Goal: Task Accomplishment & Management: Manage account settings

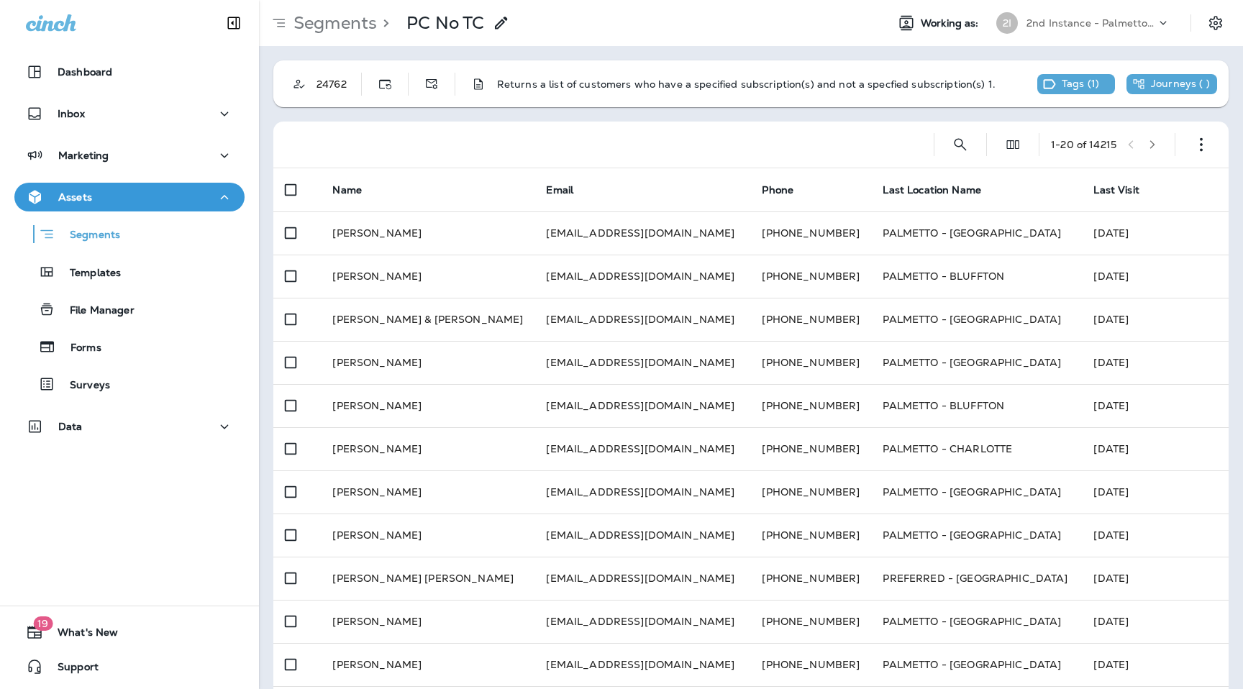
click at [1072, 33] on div "2nd Instance - Palmetto Exterminators LLC" at bounding box center [1090, 23] width 129 height 22
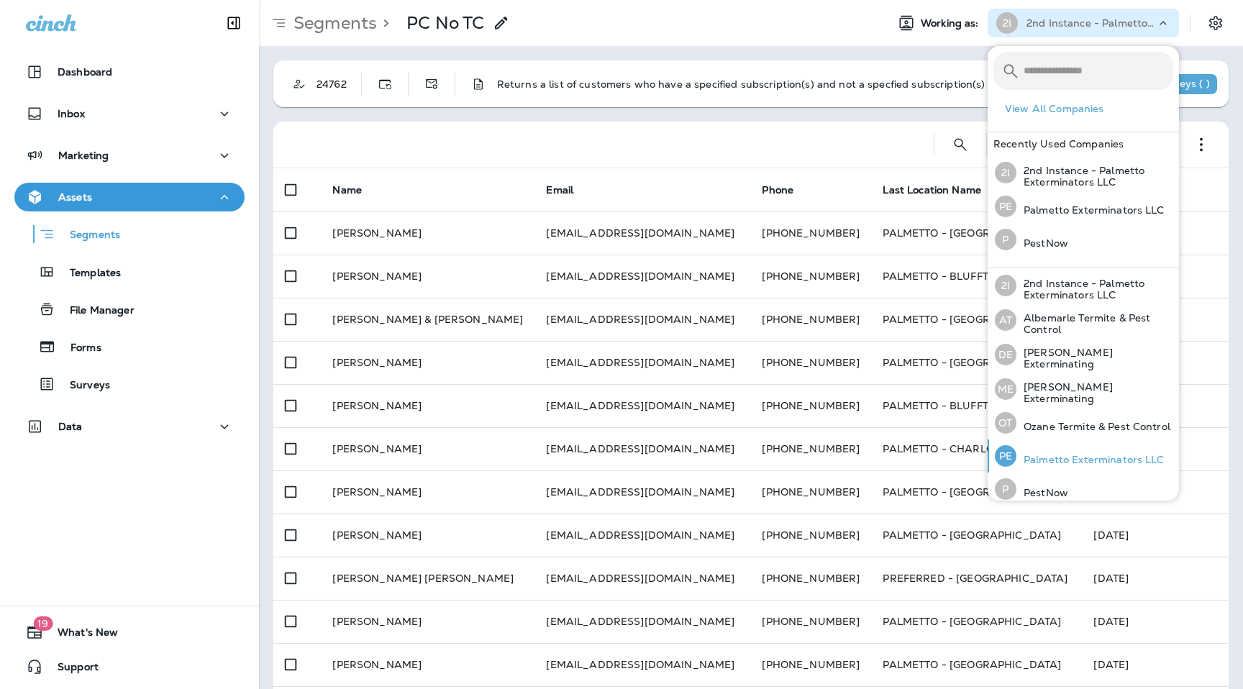
click at [1033, 454] on p "Palmetto Exterminators LLC" at bounding box center [1090, 460] width 148 height 12
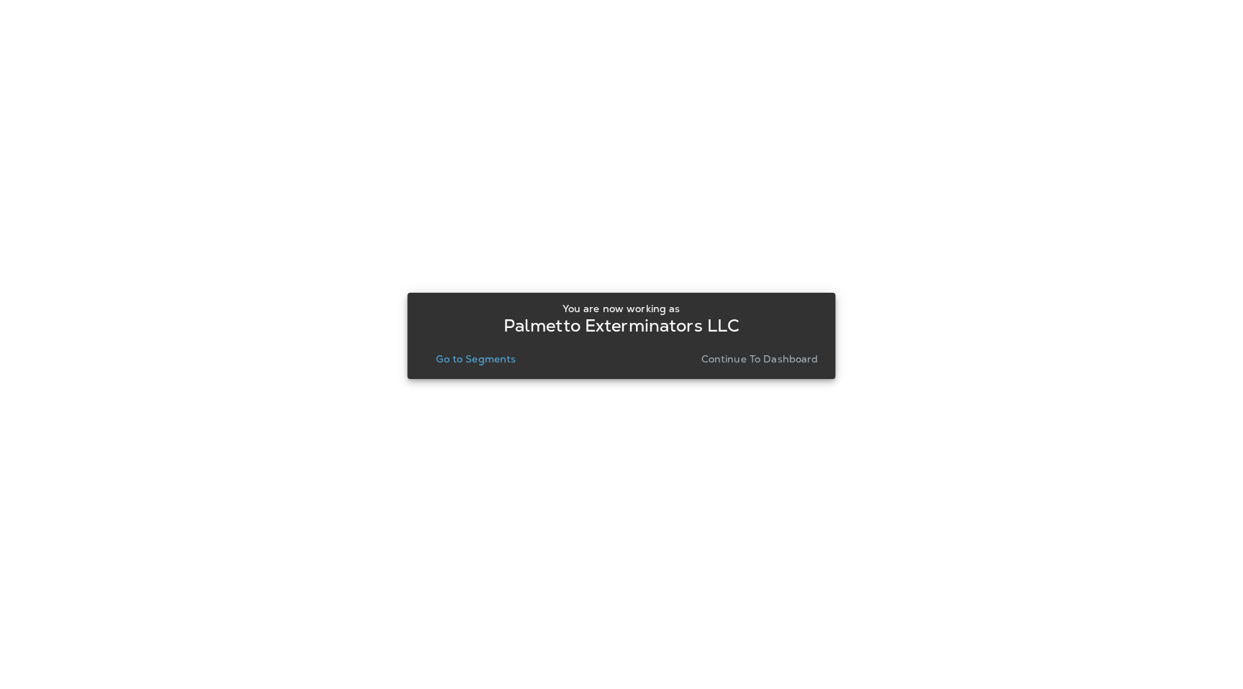
click at [736, 357] on p "Continue to Dashboard" at bounding box center [759, 359] width 117 height 12
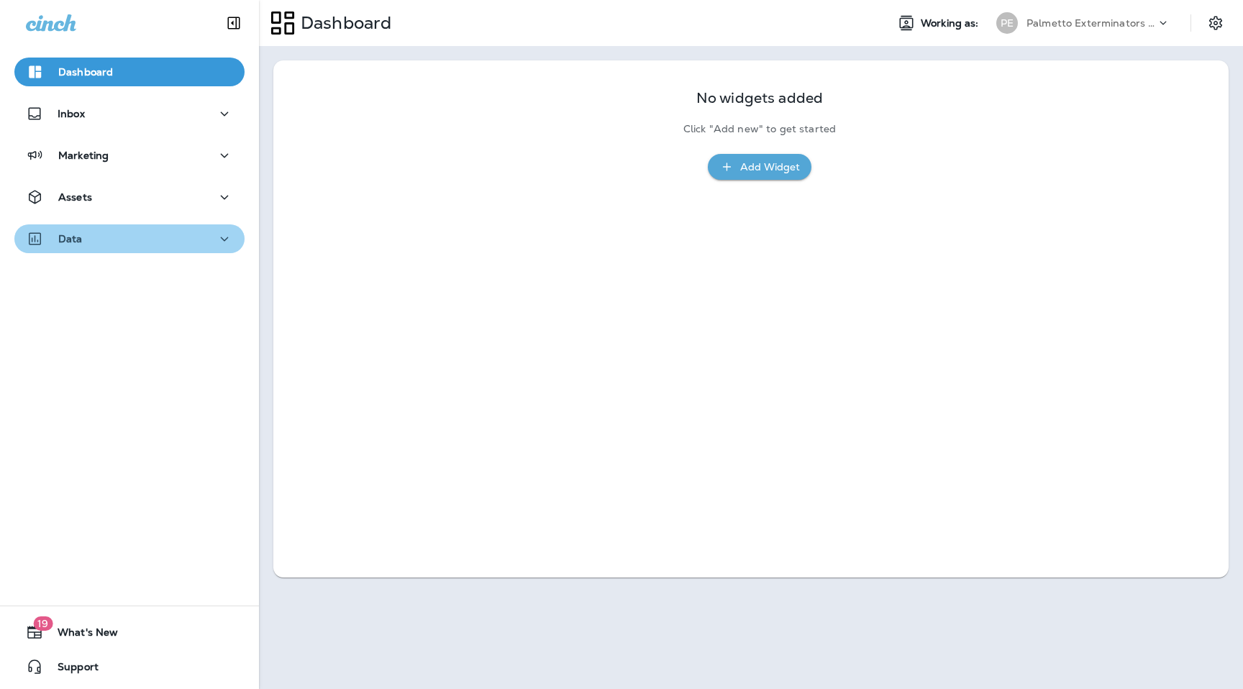
click at [122, 246] on div "Data" at bounding box center [129, 239] width 207 height 18
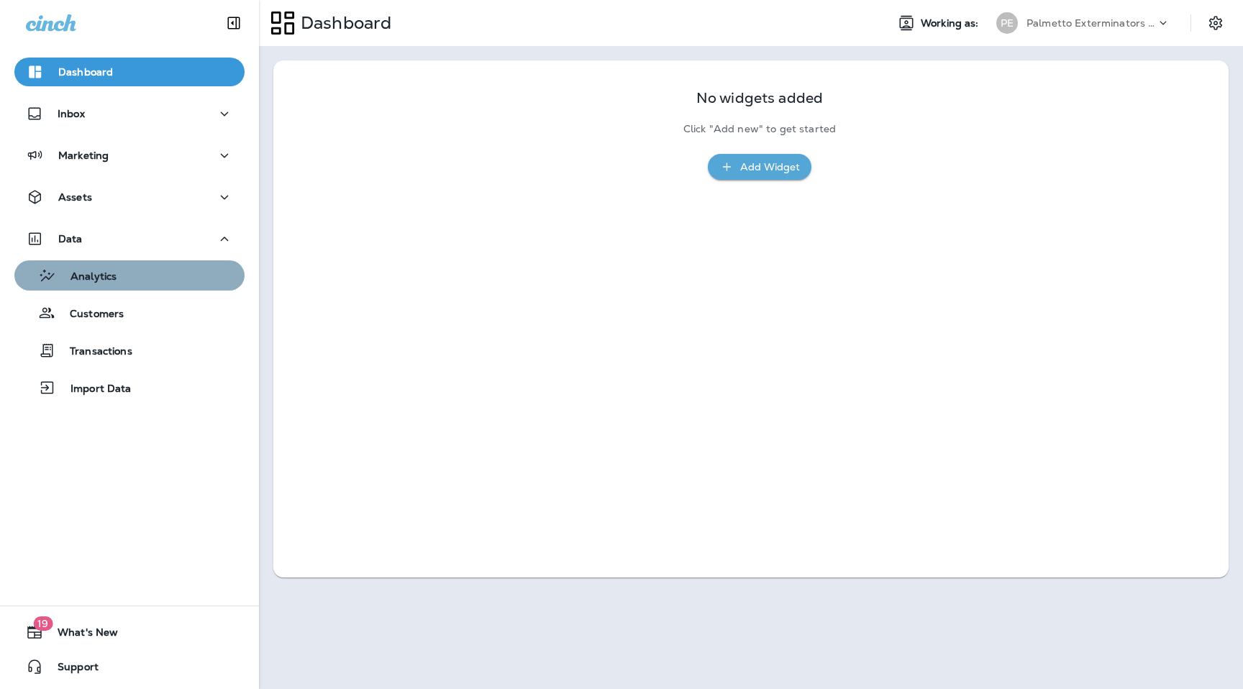
click at [126, 278] on div "Analytics" at bounding box center [129, 276] width 219 height 22
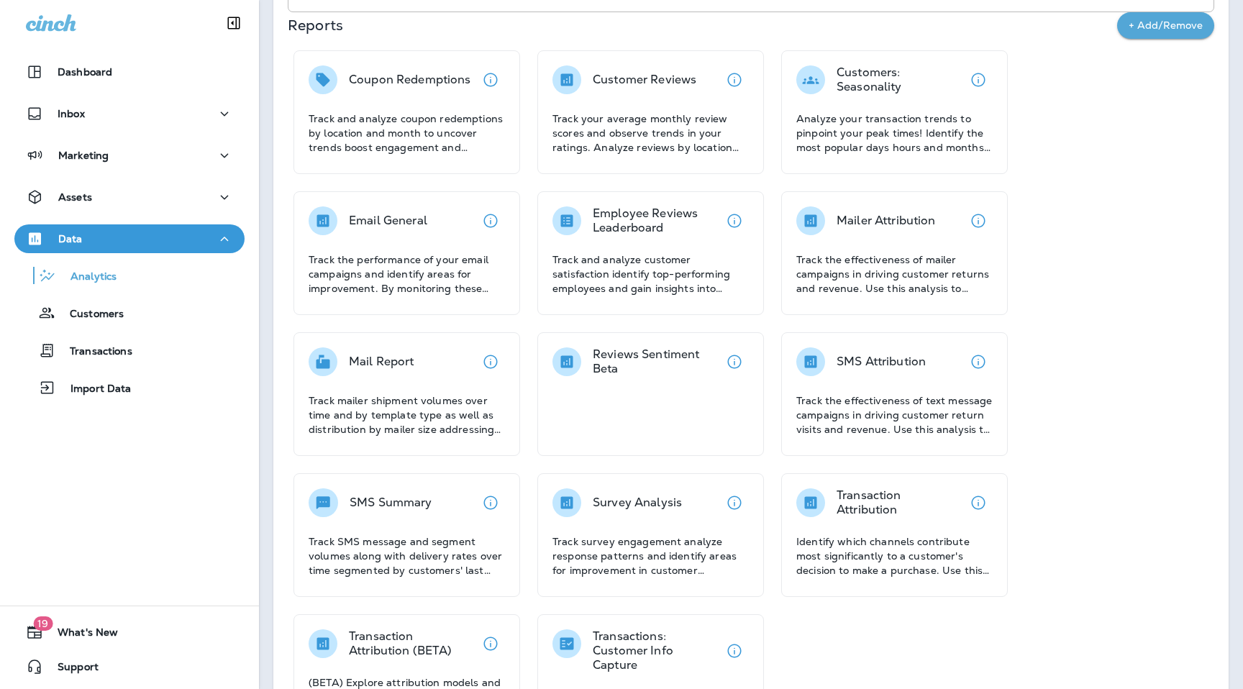
scroll to position [337, 0]
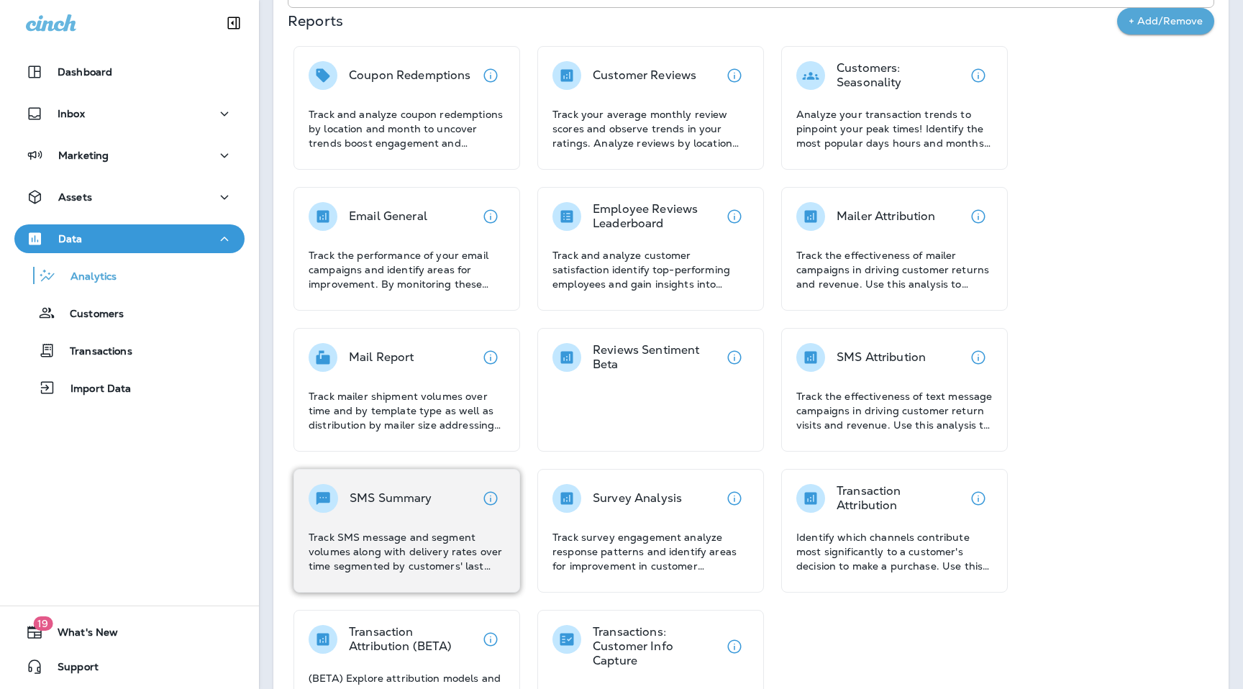
click at [426, 488] on div "SMS Summary" at bounding box center [391, 498] width 83 height 29
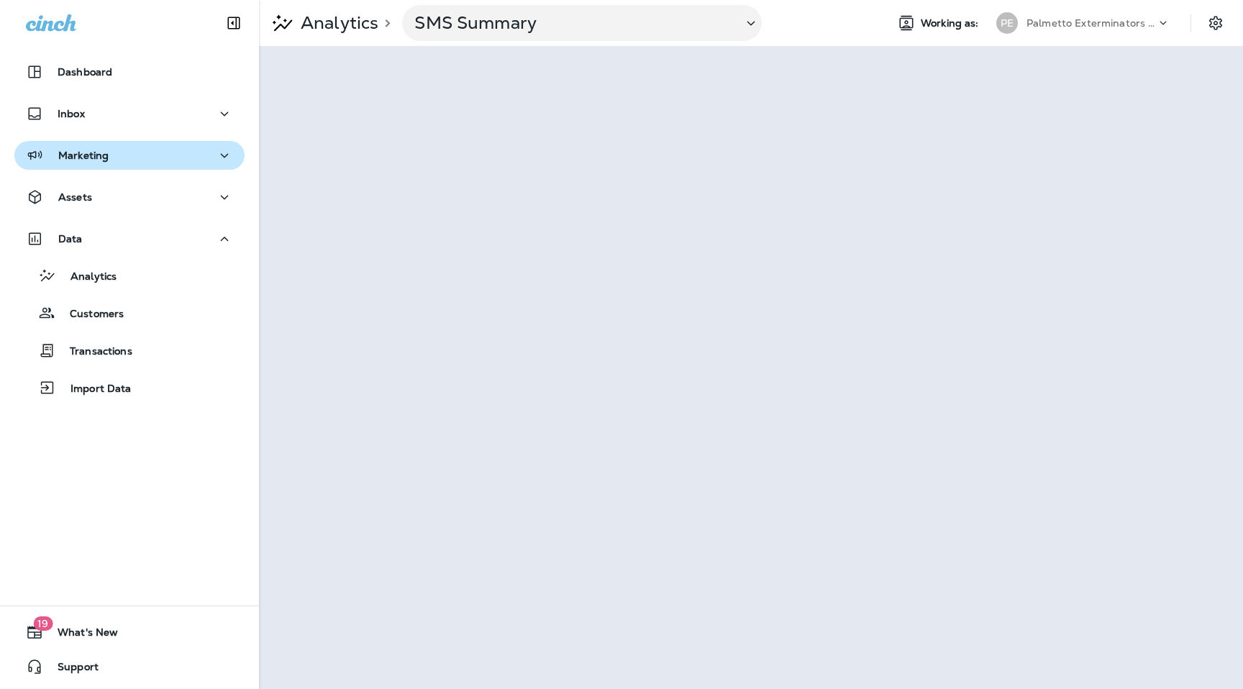
click at [112, 161] on div "Marketing" at bounding box center [129, 156] width 207 height 18
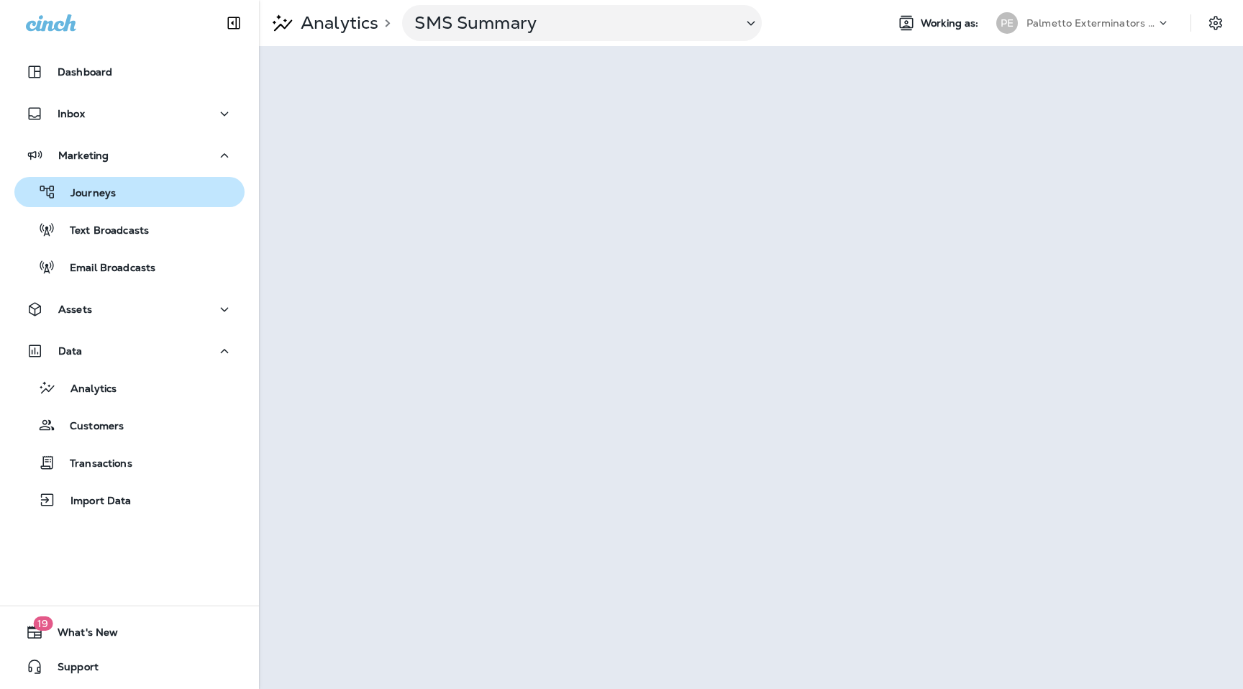
click at [121, 196] on div "Journeys" at bounding box center [129, 192] width 219 height 22
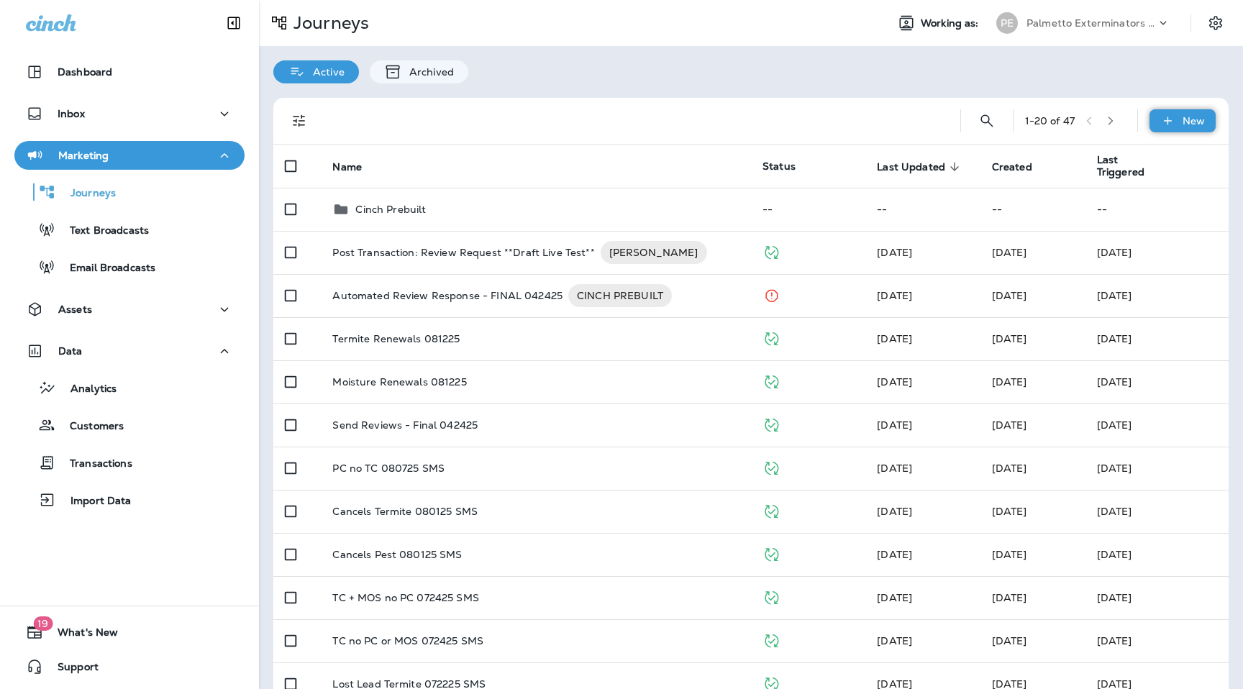
click at [1176, 124] on div "New" at bounding box center [1182, 120] width 66 height 23
click at [1160, 157] on p "New Journey" at bounding box center [1168, 156] width 72 height 12
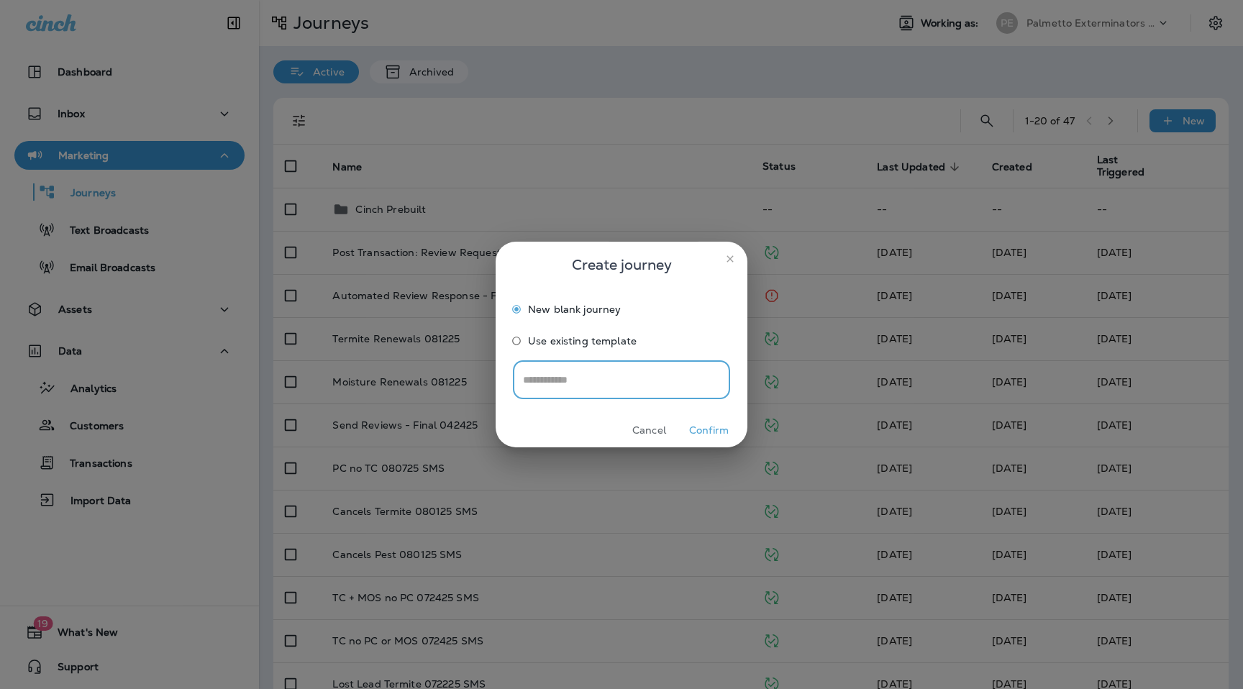
click at [703, 424] on button "Confirm" at bounding box center [709, 430] width 54 height 22
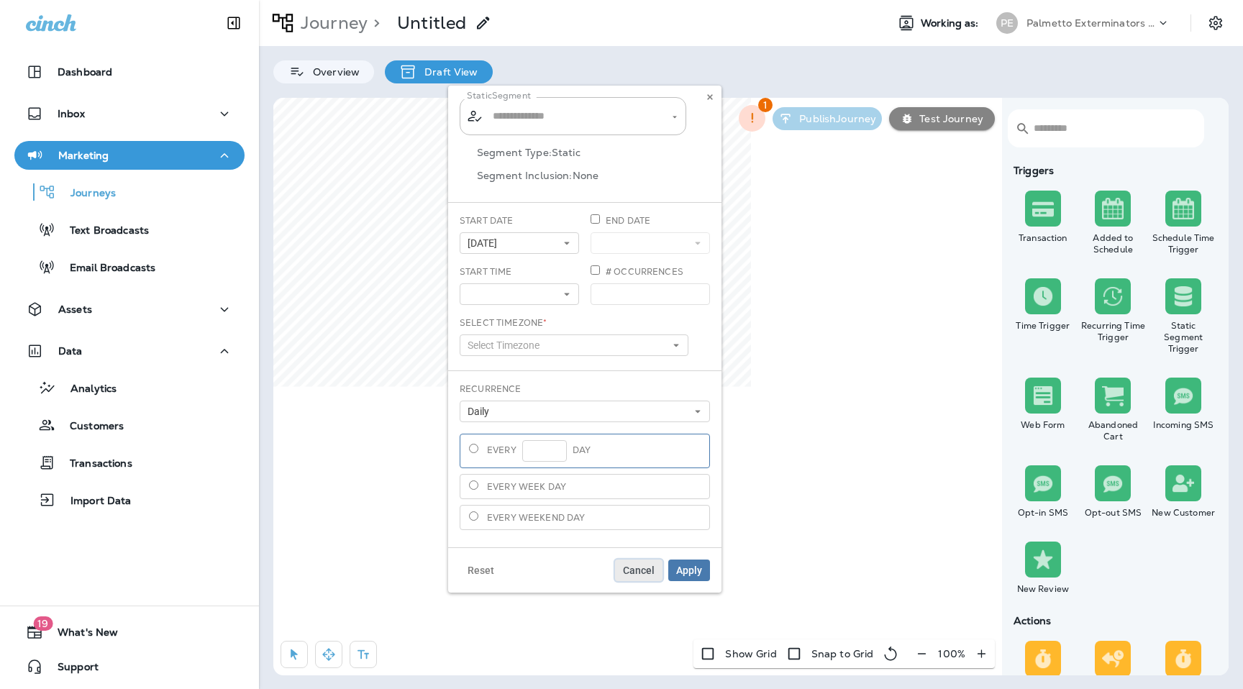
click at [649, 566] on span "Cancel" at bounding box center [639, 570] width 32 height 10
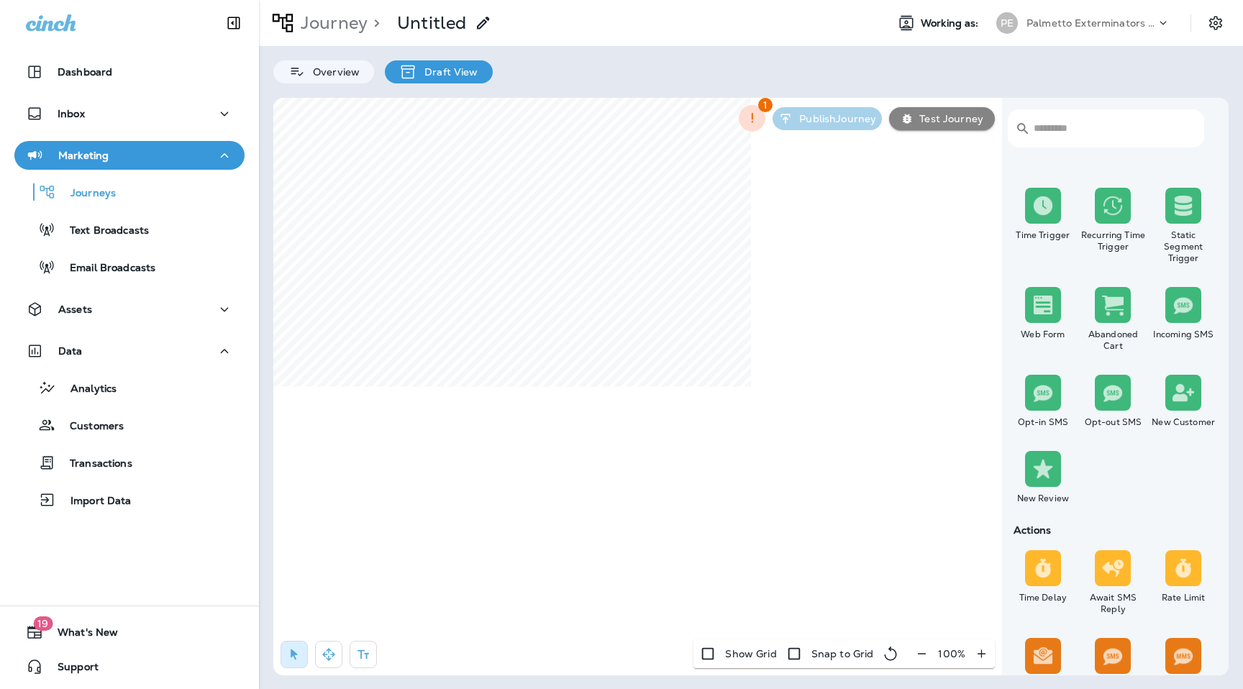
scroll to position [1103, 0]
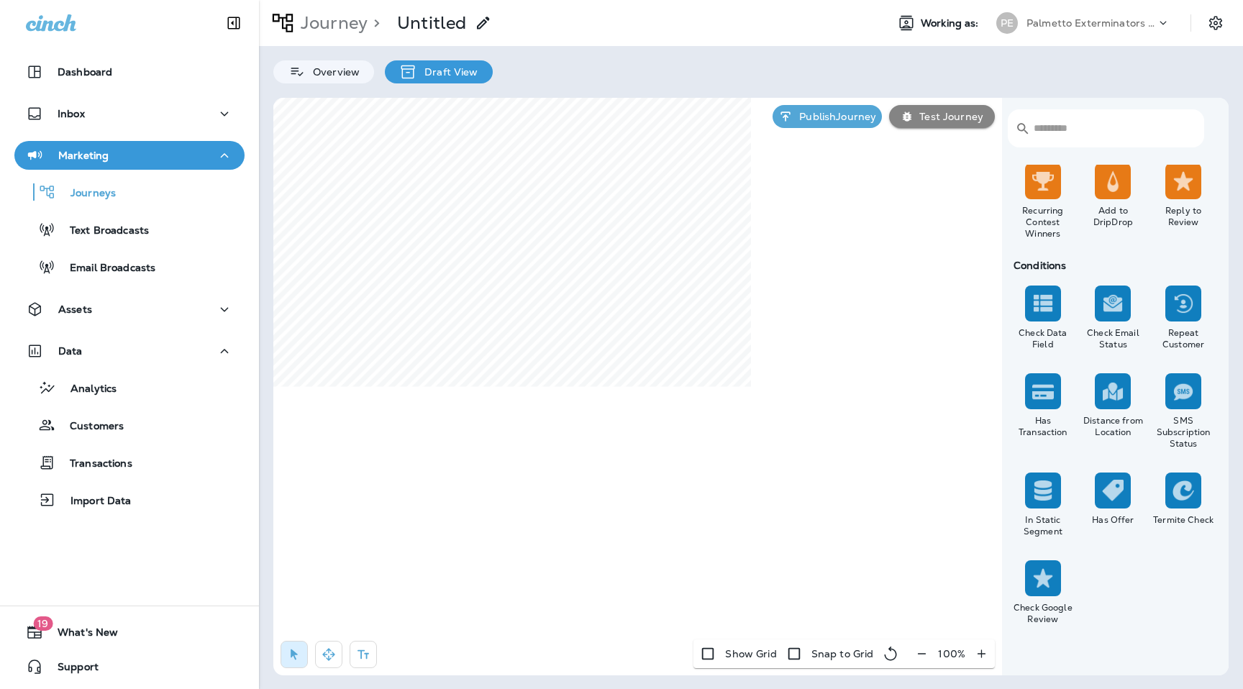
click at [333, 32] on p "Journey" at bounding box center [331, 23] width 73 height 22
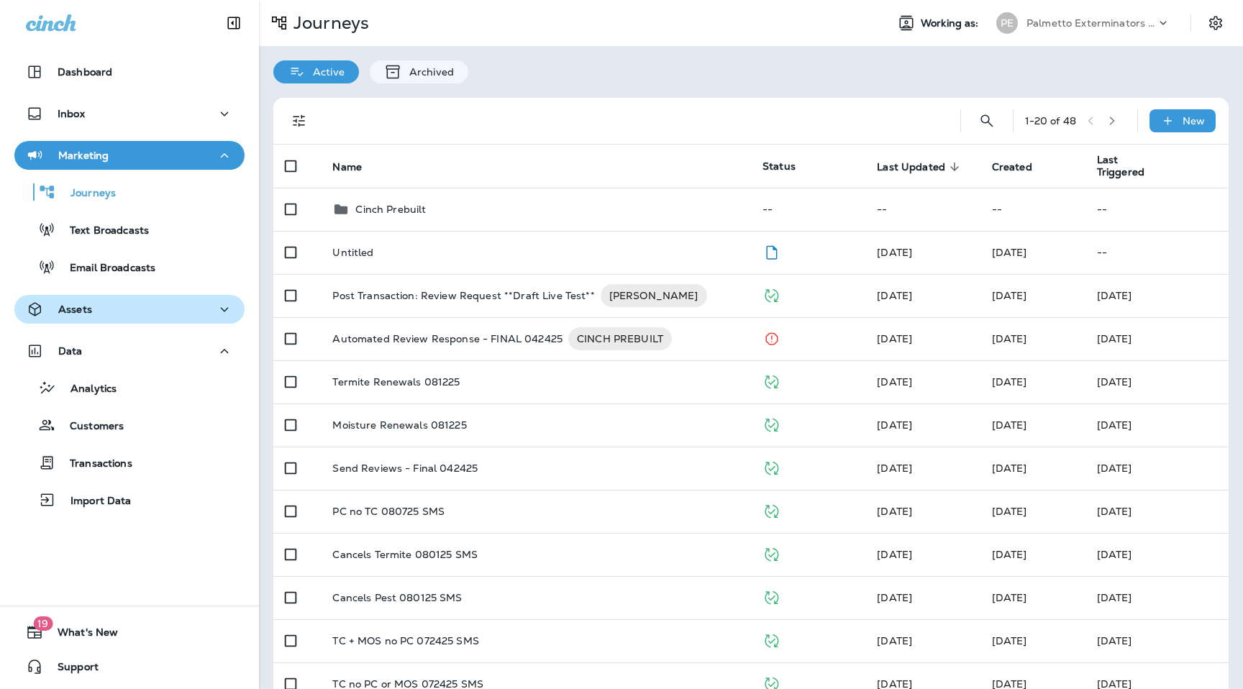
click at [110, 317] on div "Assets" at bounding box center [129, 310] width 207 height 18
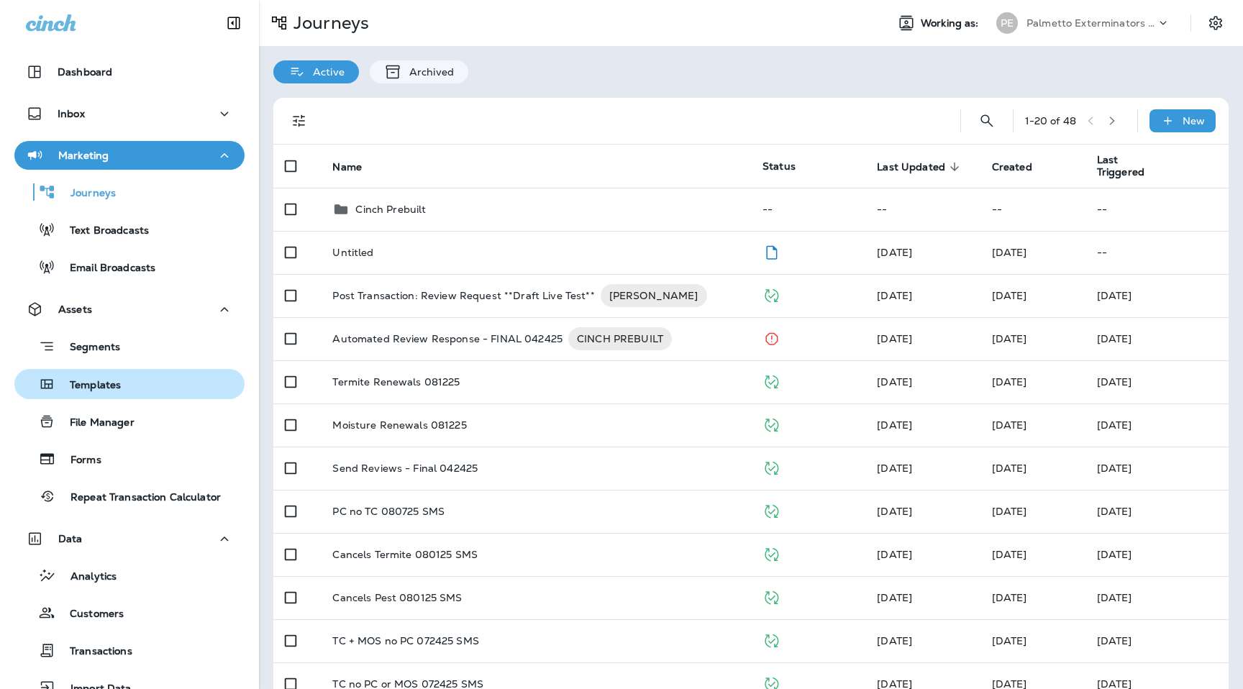
click at [114, 393] on div "Templates" at bounding box center [70, 384] width 101 height 22
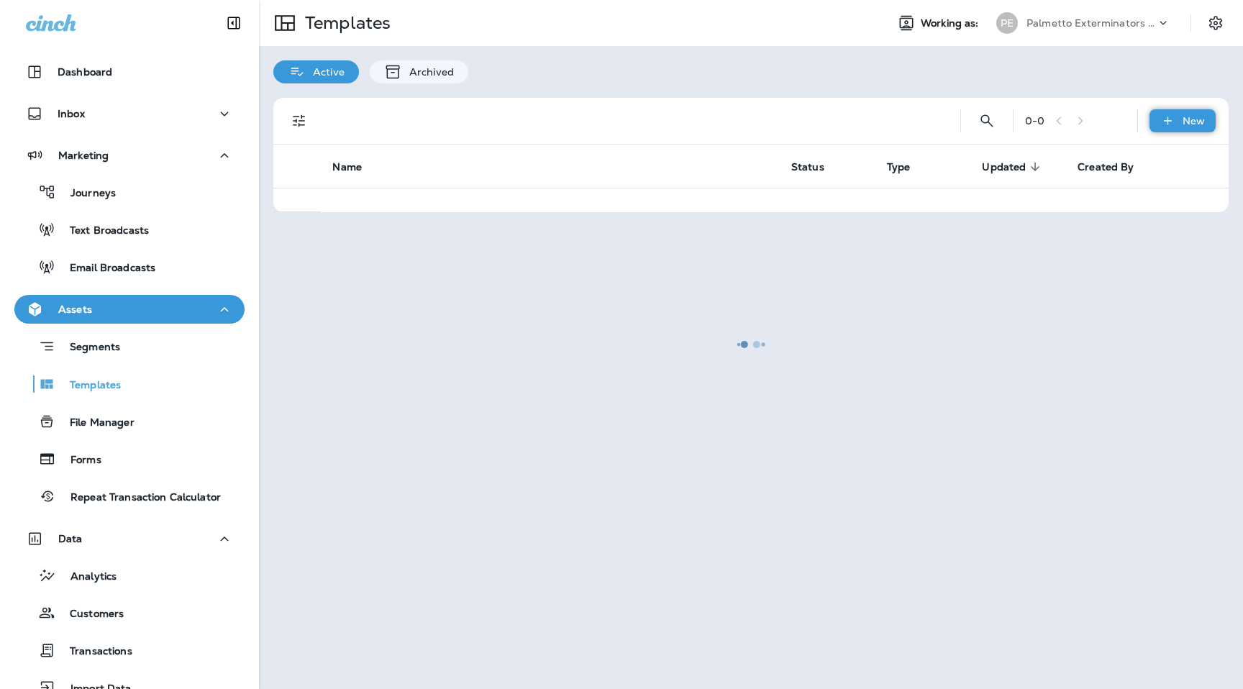
click at [1171, 124] on icon at bounding box center [1167, 121] width 15 height 14
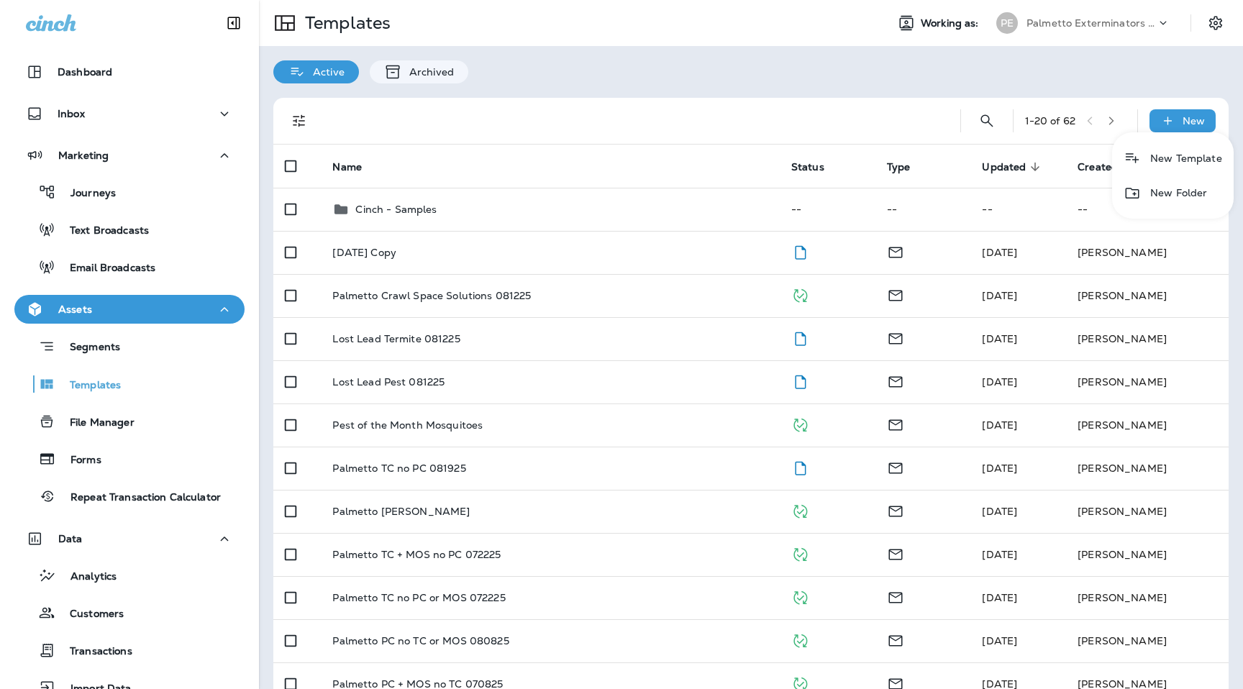
click at [111, 339] on div at bounding box center [621, 344] width 1243 height 689
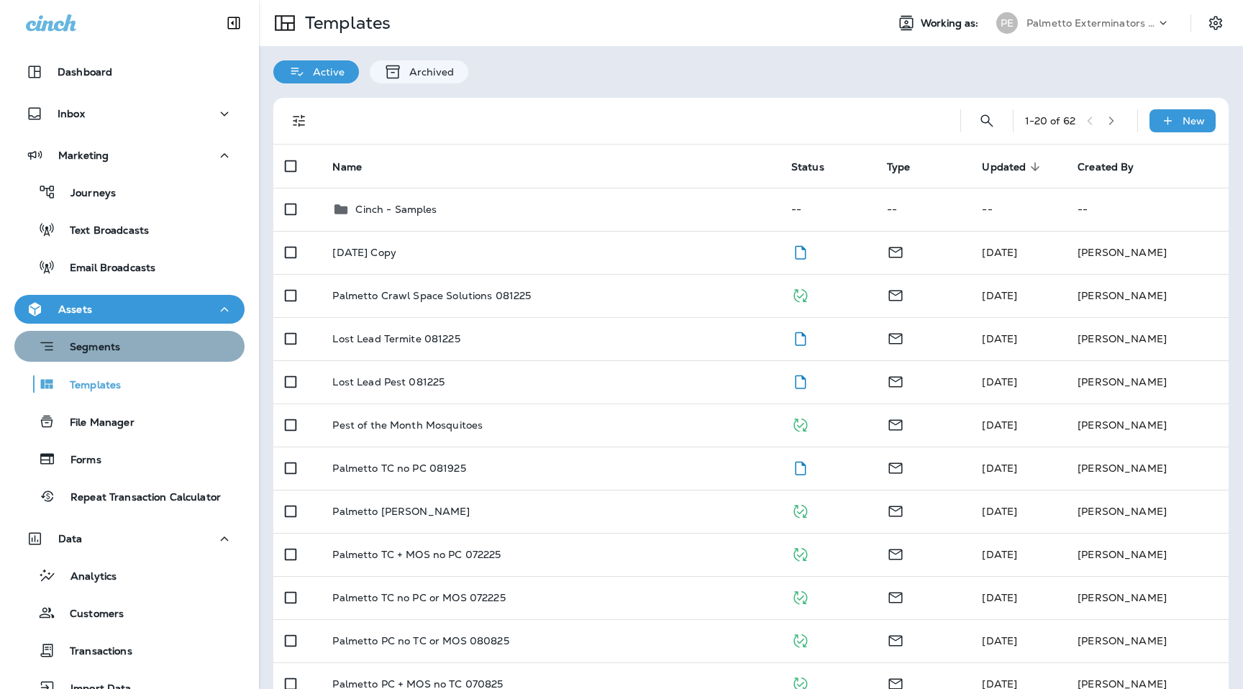
click at [91, 352] on p "Segments" at bounding box center [87, 348] width 65 height 14
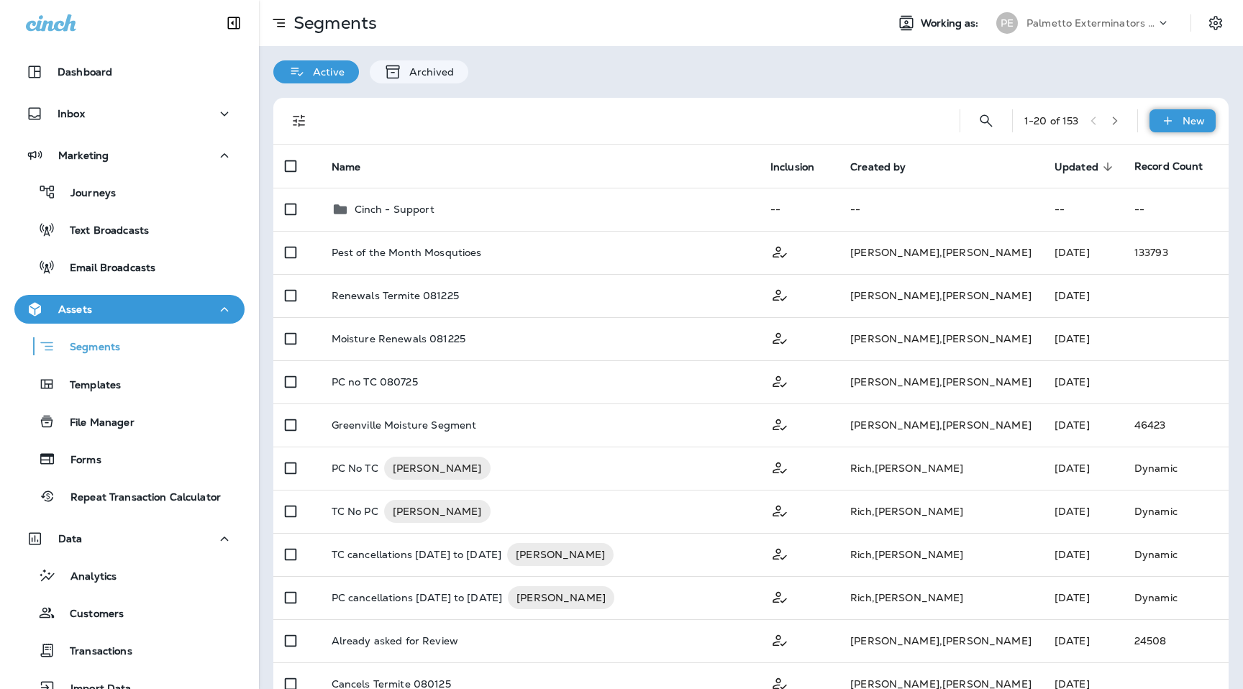
click at [1185, 120] on p "New" at bounding box center [1193, 121] width 22 height 12
click at [1134, 160] on p "New Segment" at bounding box center [1139, 156] width 77 height 12
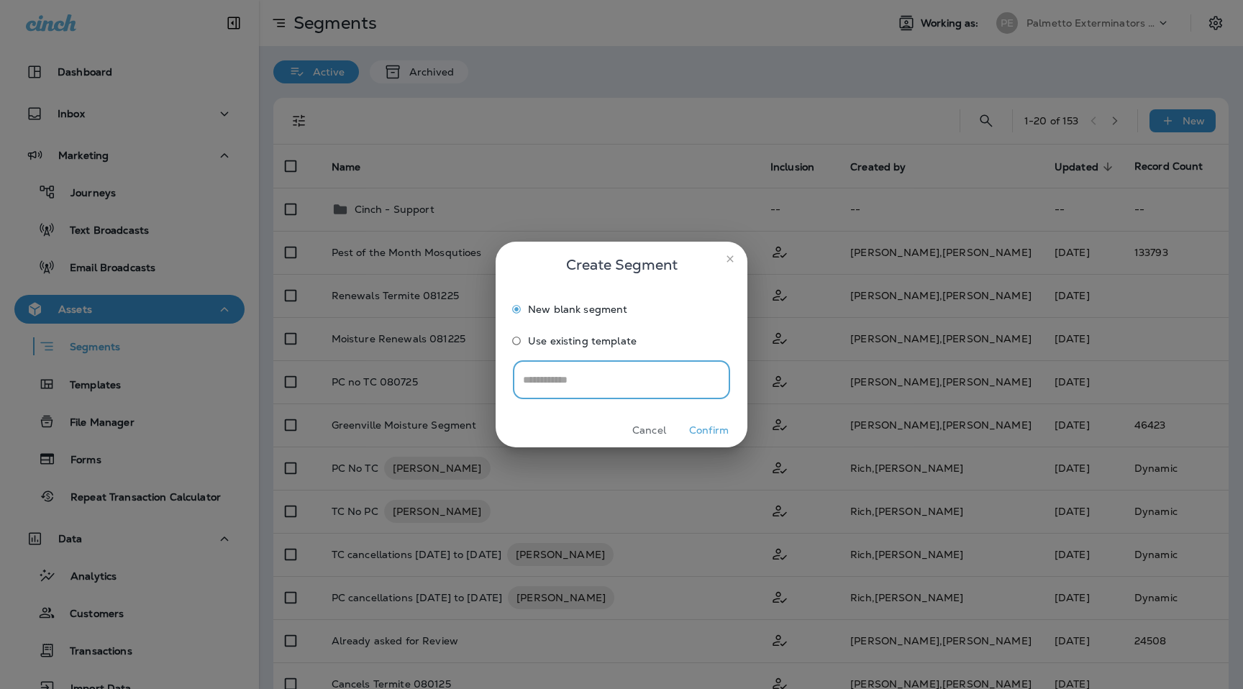
click at [710, 426] on button "Confirm" at bounding box center [709, 430] width 54 height 22
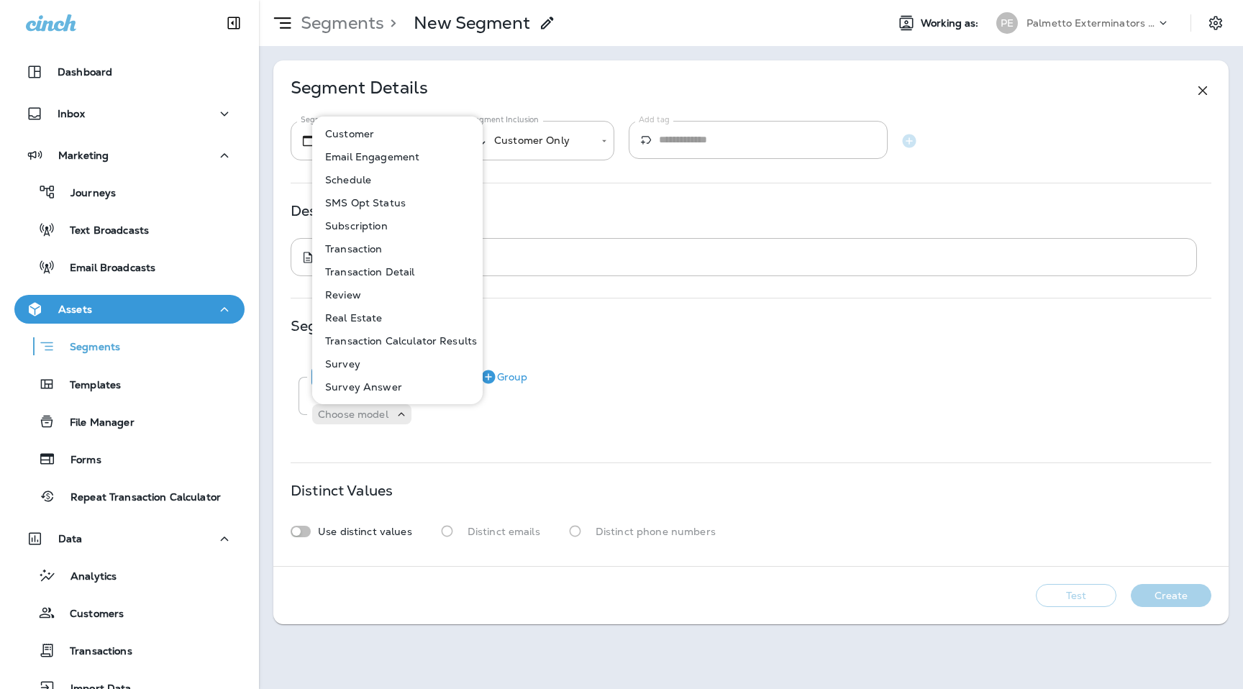
click at [608, 234] on div "Description ​ * ​" at bounding box center [751, 240] width 921 height 71
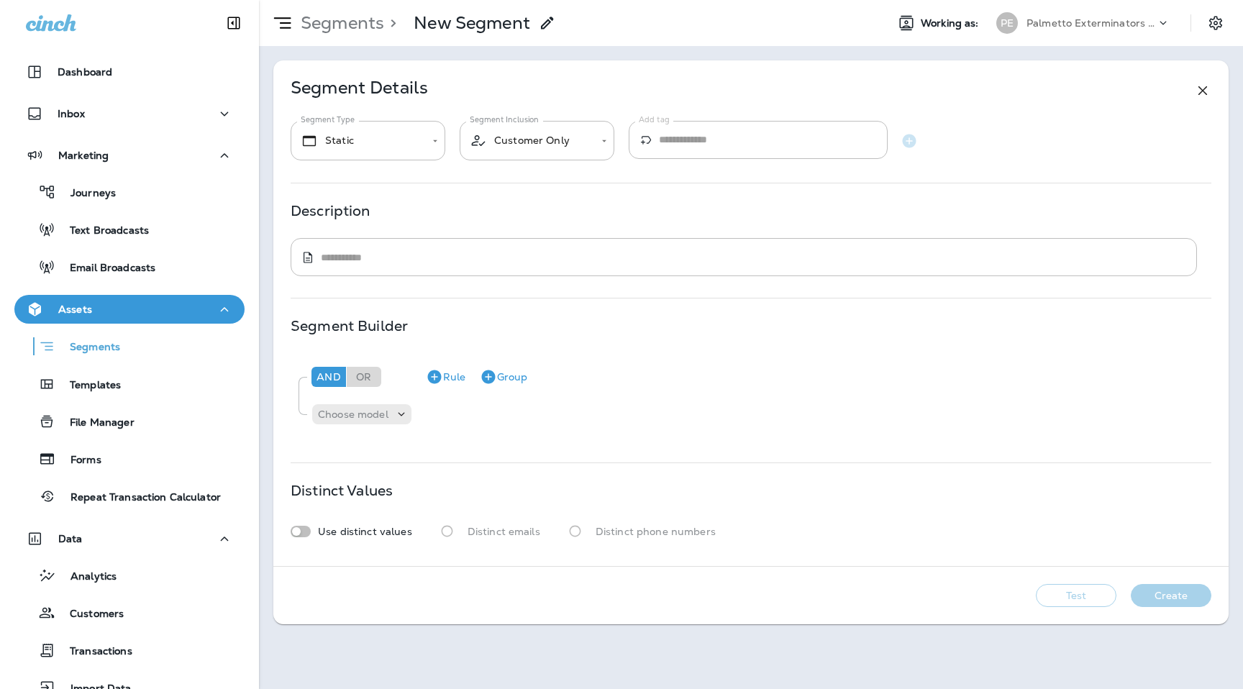
click at [1205, 88] on use at bounding box center [1202, 90] width 9 height 9
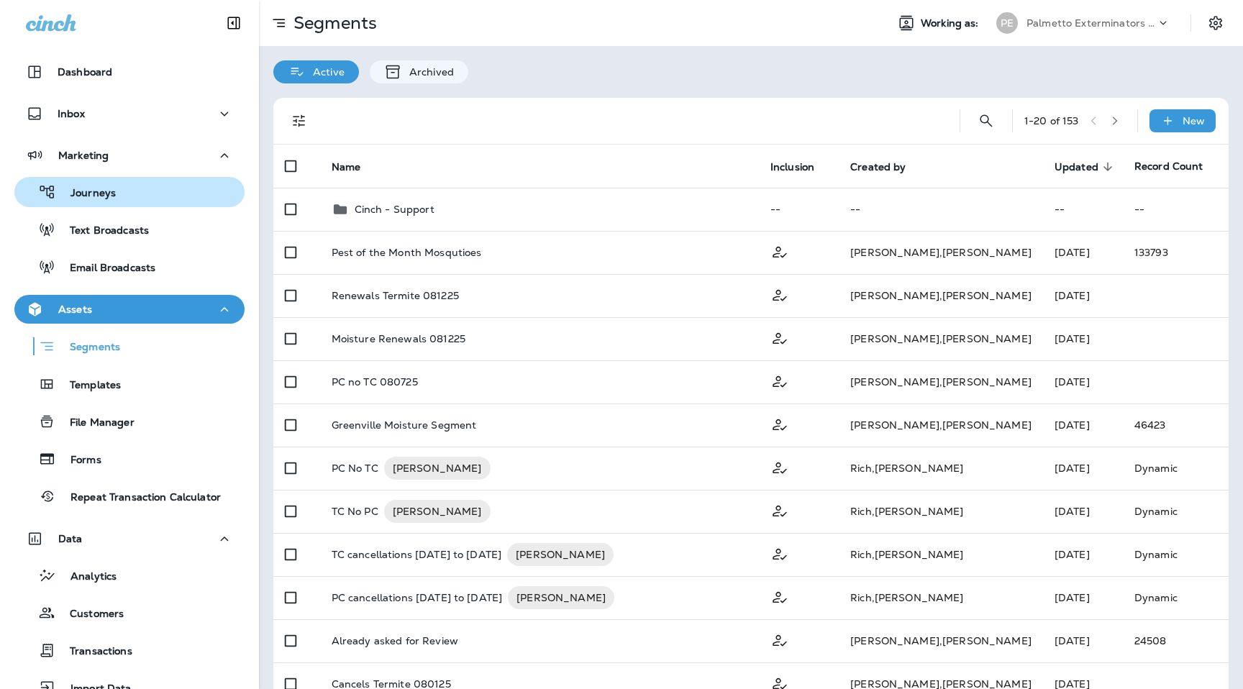
click at [122, 191] on div "Journeys" at bounding box center [129, 192] width 219 height 22
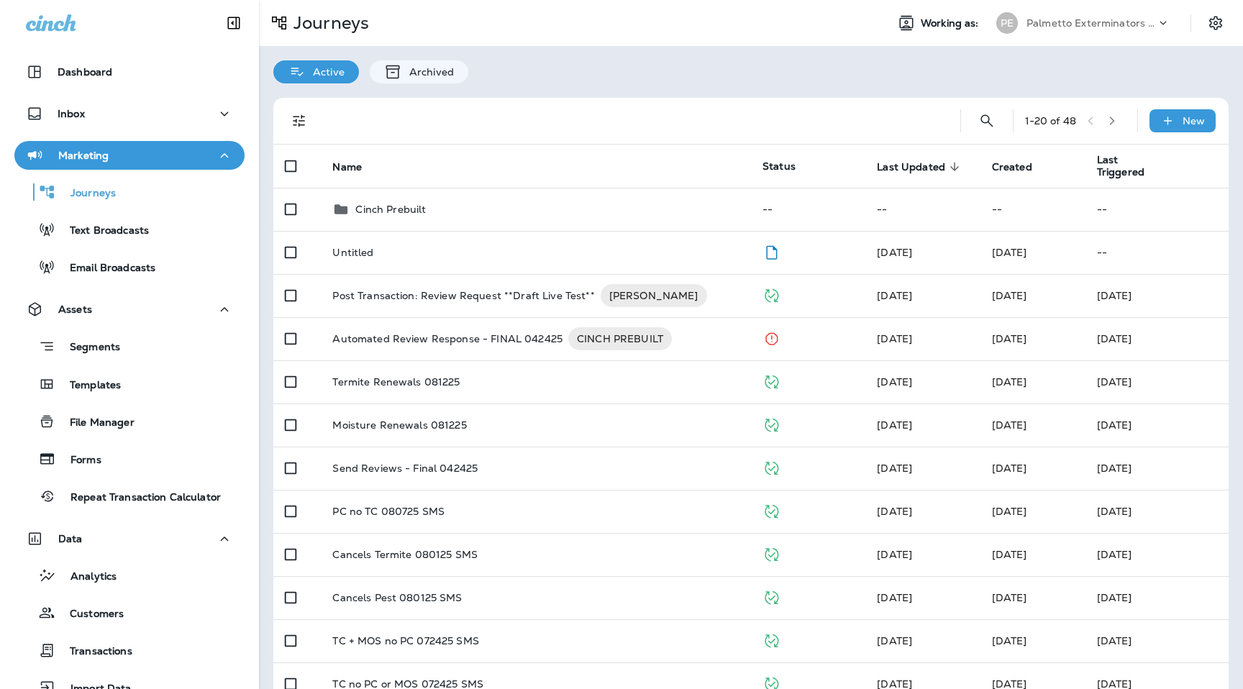
click at [1066, 9] on div "PE Palmetto Exterminators LLC" at bounding box center [1082, 23] width 191 height 29
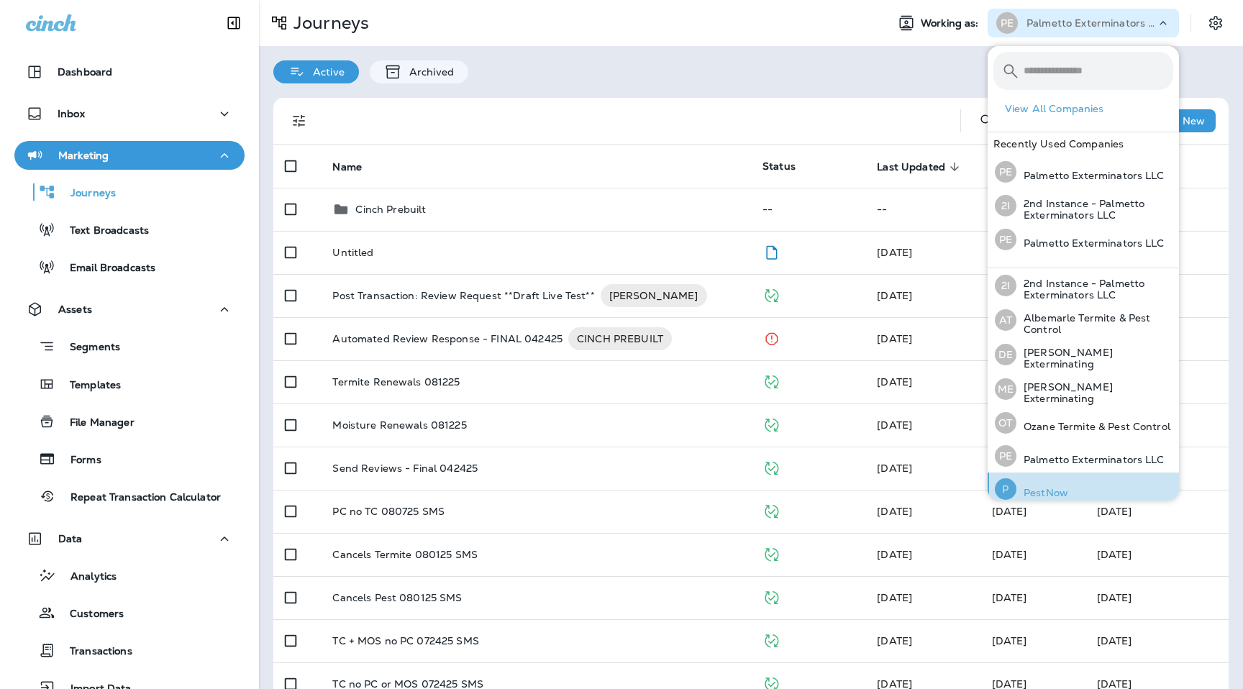
click at [1048, 488] on p "PestNow" at bounding box center [1042, 493] width 52 height 12
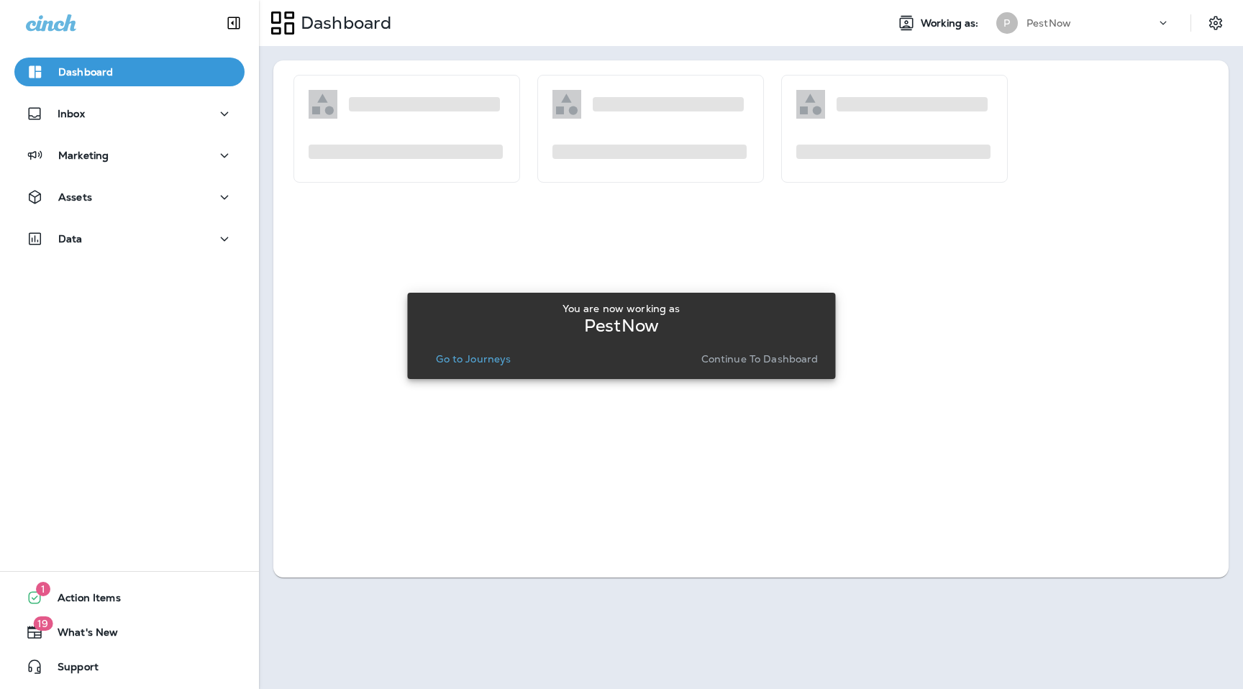
click at [739, 346] on div "You are now working as PestNow Go to Journeys Continue to Dashboard" at bounding box center [621, 336] width 405 height 66
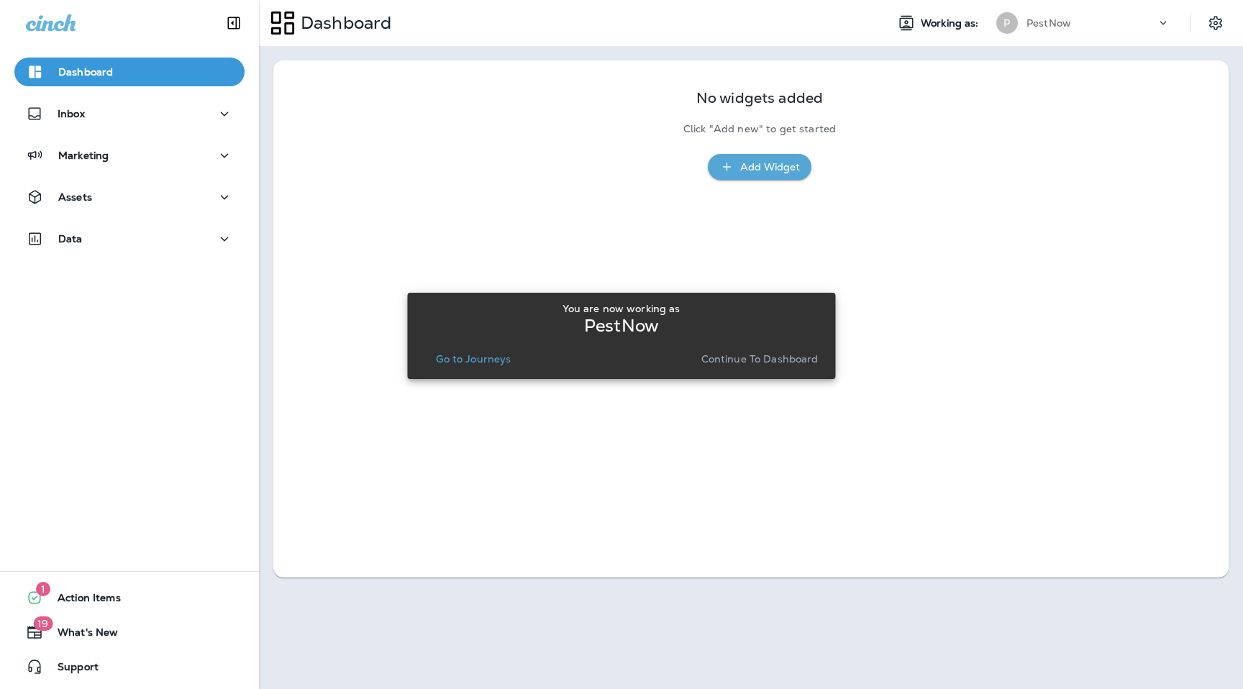
click at [732, 360] on p "Continue to Dashboard" at bounding box center [759, 359] width 117 height 12
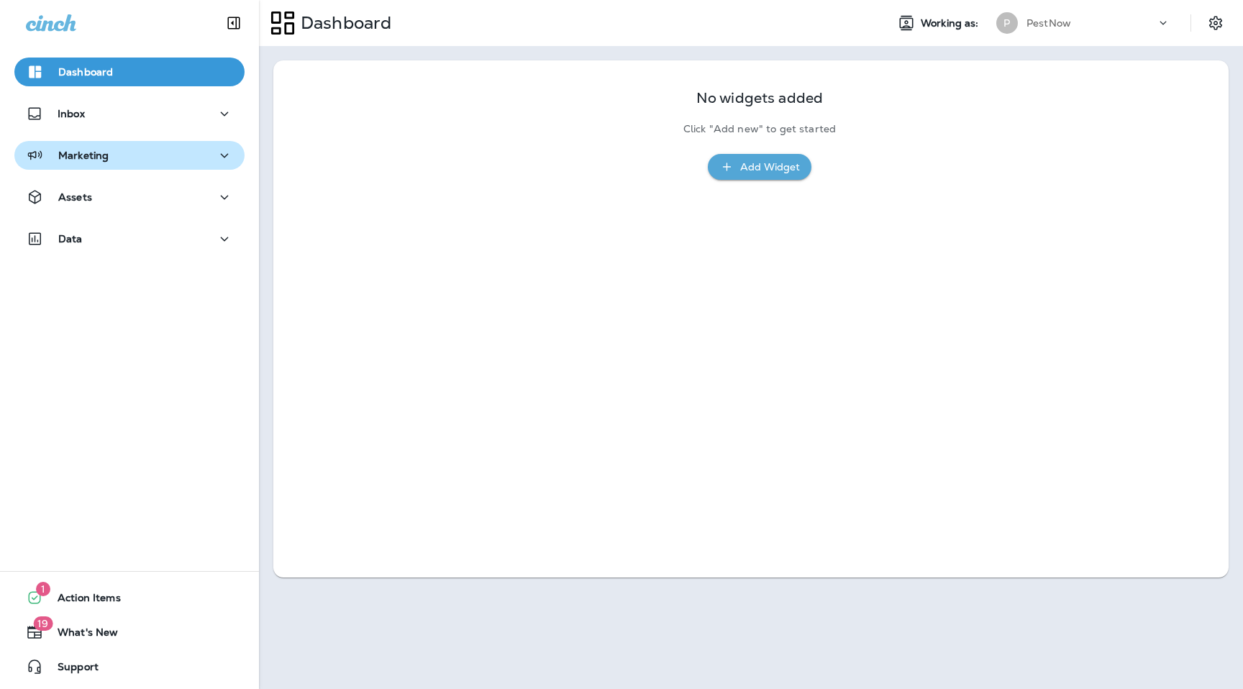
click at [118, 141] on button "Marketing" at bounding box center [129, 155] width 230 height 29
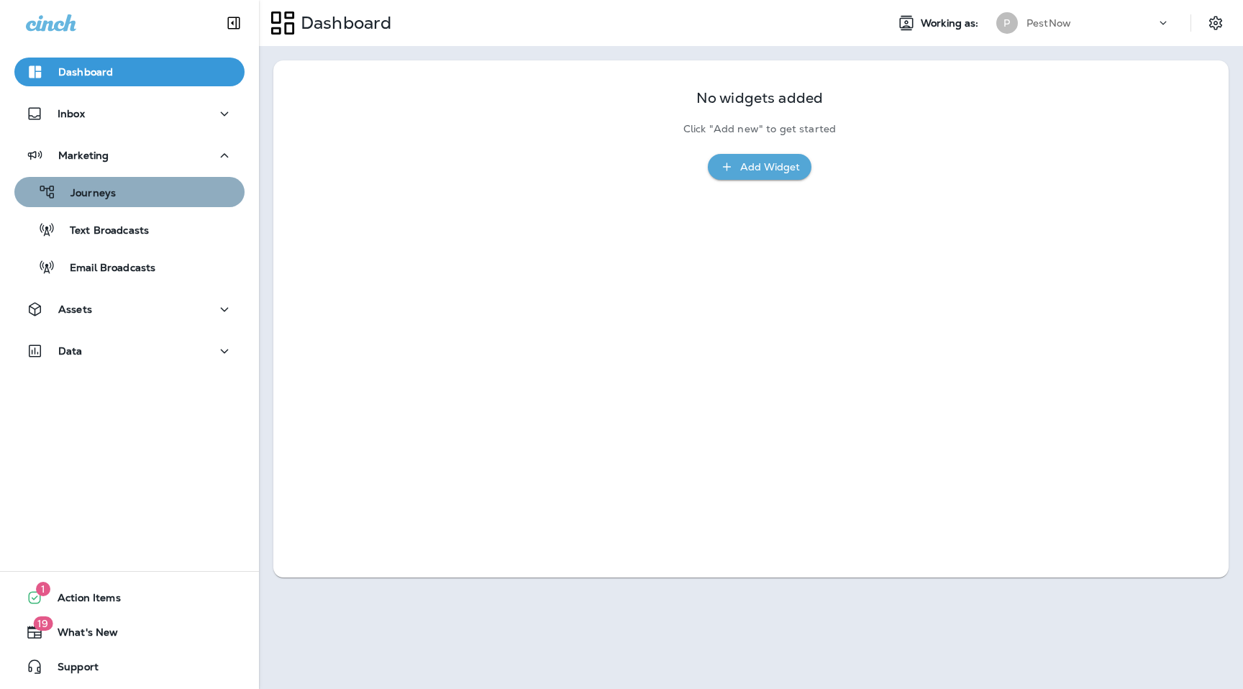
click at [103, 197] on p "Journeys" at bounding box center [86, 194] width 60 height 14
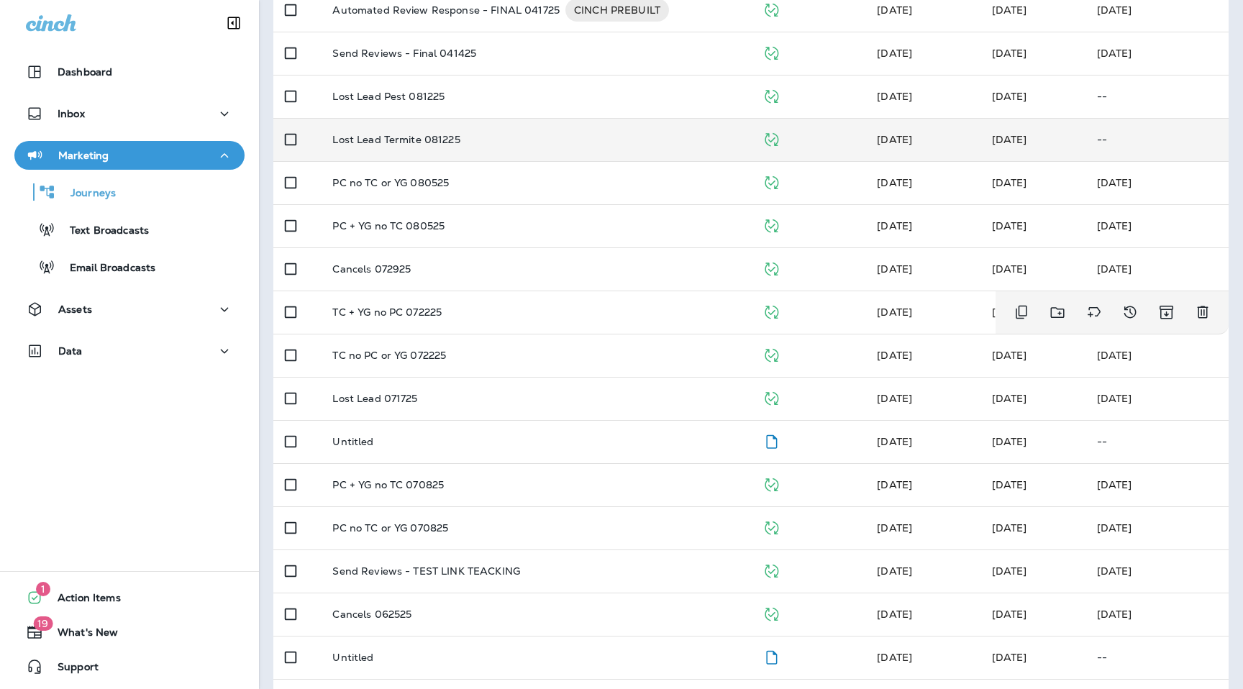
scroll to position [208, 0]
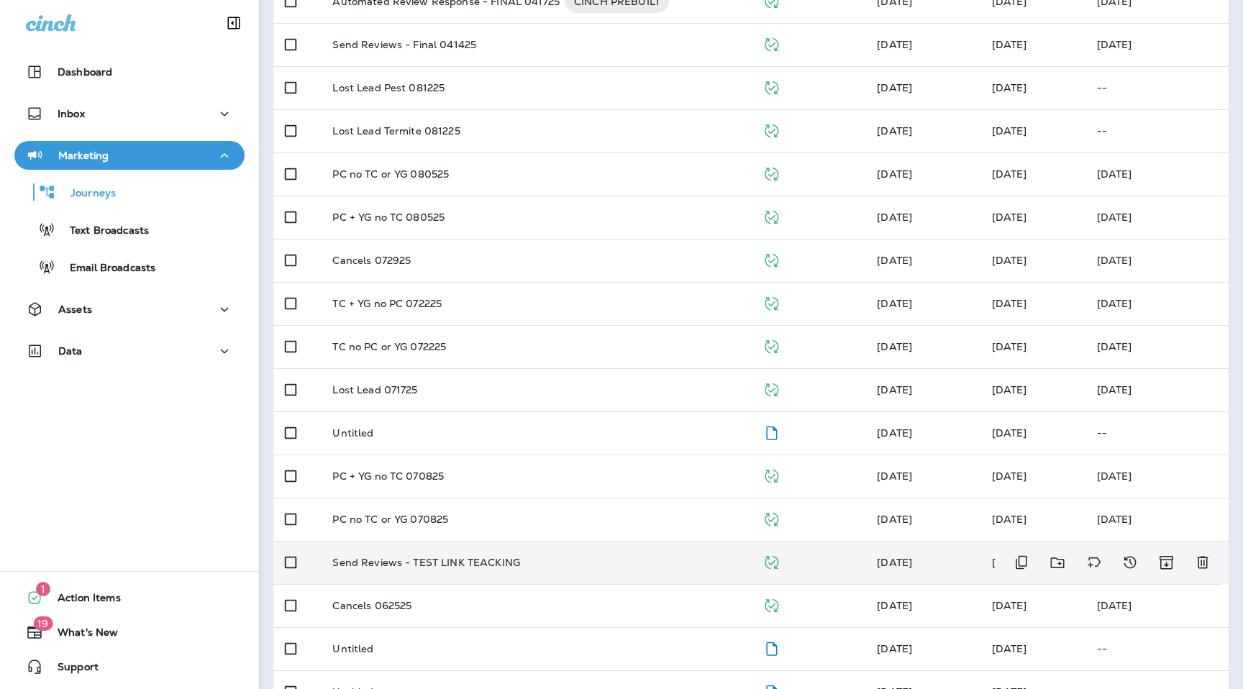
click at [460, 567] on p "Send Reviews - TEST LINK TEACKING" at bounding box center [426, 563] width 188 height 12
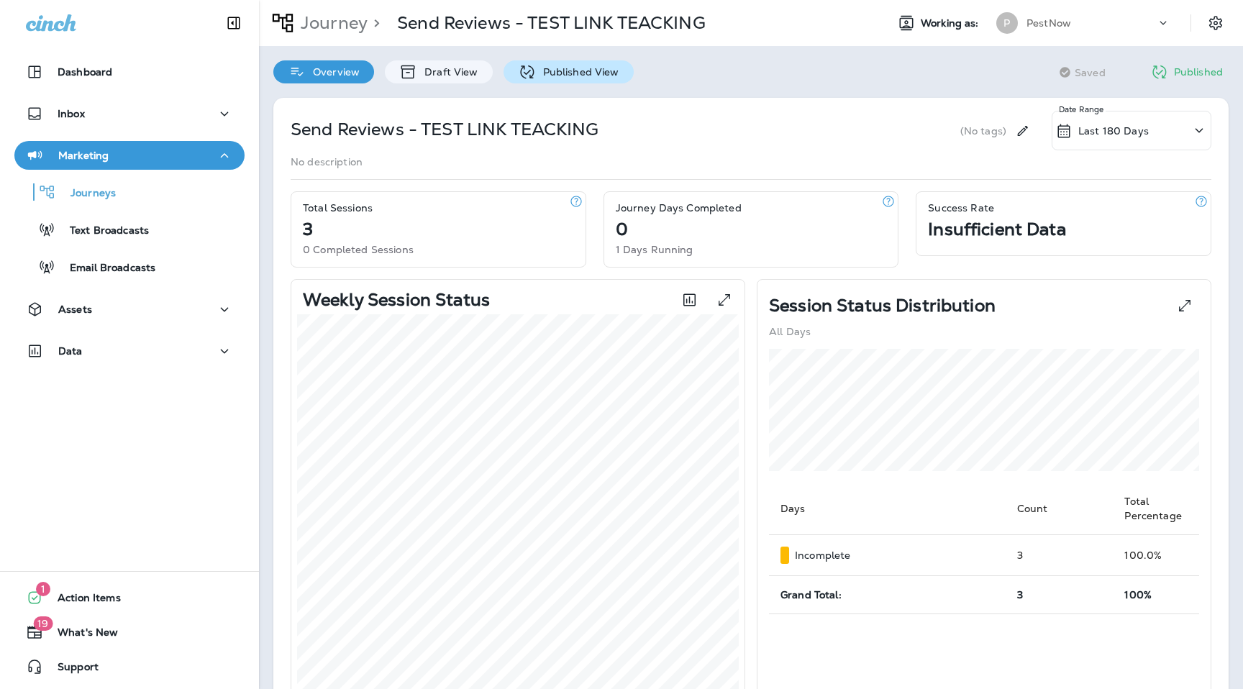
click at [596, 73] on p "Published View" at bounding box center [577, 72] width 83 height 12
